Goal: Communication & Community: Connect with others

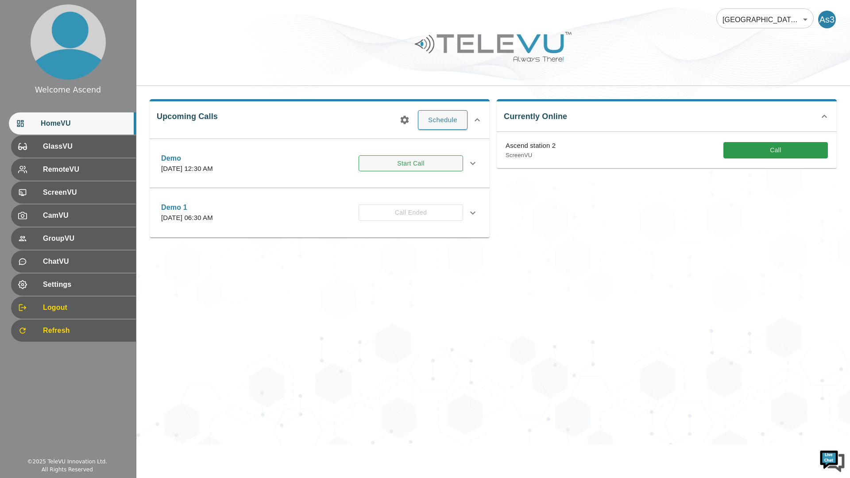
click at [392, 163] on button "Start Call" at bounding box center [410, 163] width 104 height 16
click at [372, 166] on button "Start Call" at bounding box center [410, 163] width 104 height 16
